Goal: Navigation & Orientation: Go to known website

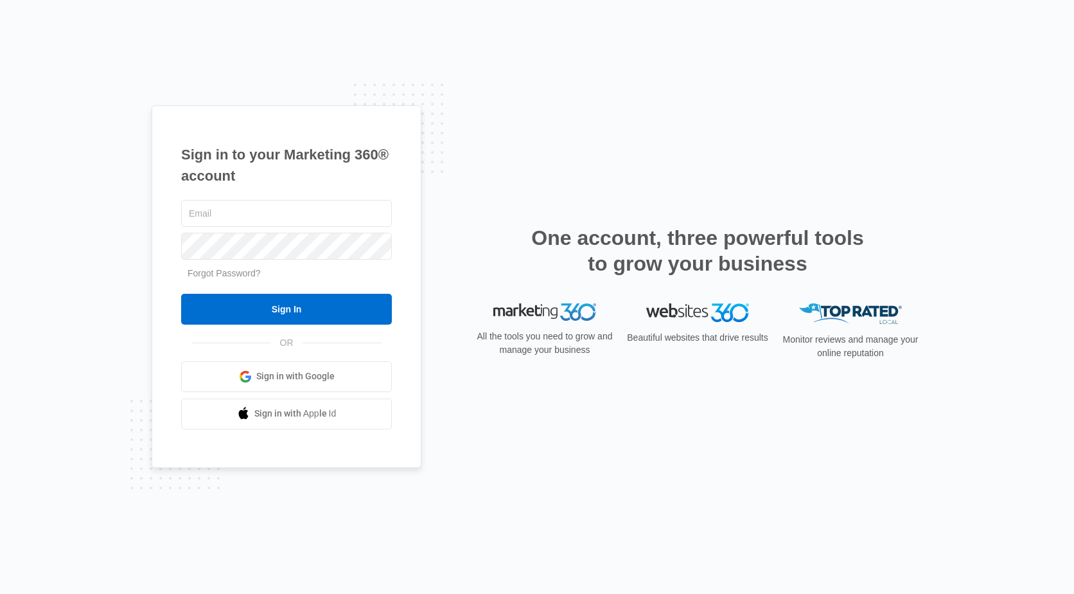
click at [272, 377] on span "Sign in with Google" at bounding box center [295, 375] width 78 height 13
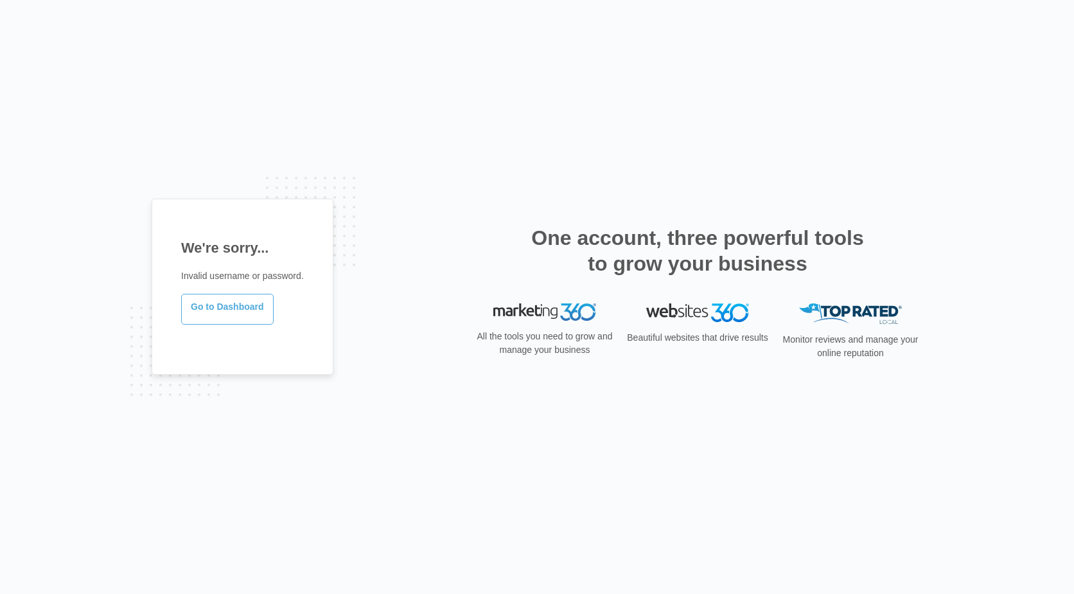
click at [238, 310] on link "Go to Dashboard" at bounding box center [227, 309] width 93 height 31
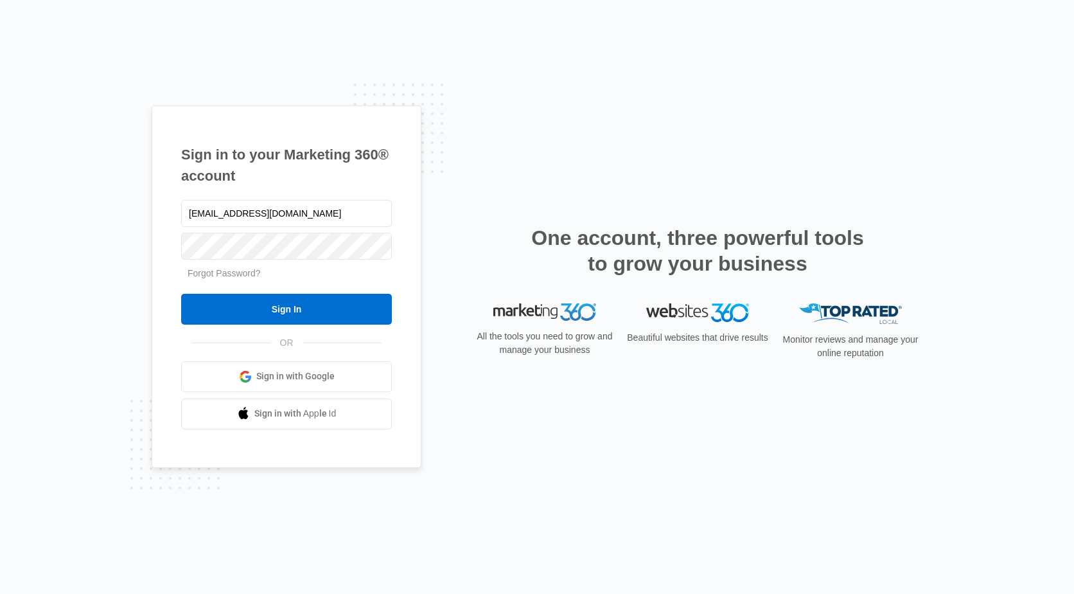
type input "access@contractorindependence.com"
click at [152, 240] on div "Sign in to your Marketing 360® account access@contractorindependence.com Forgot…" at bounding box center [287, 286] width 270 height 362
click at [264, 314] on input "Sign In" at bounding box center [286, 309] width 211 height 31
